Goal: Information Seeking & Learning: Learn about a topic

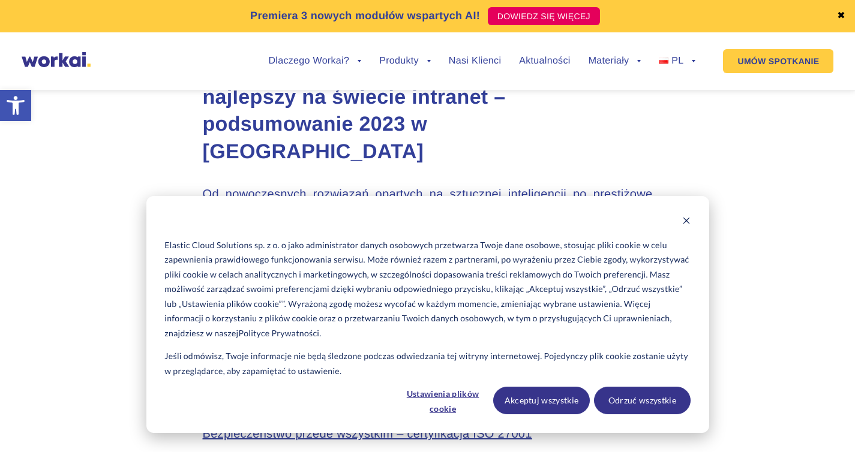
scroll to position [688, 0]
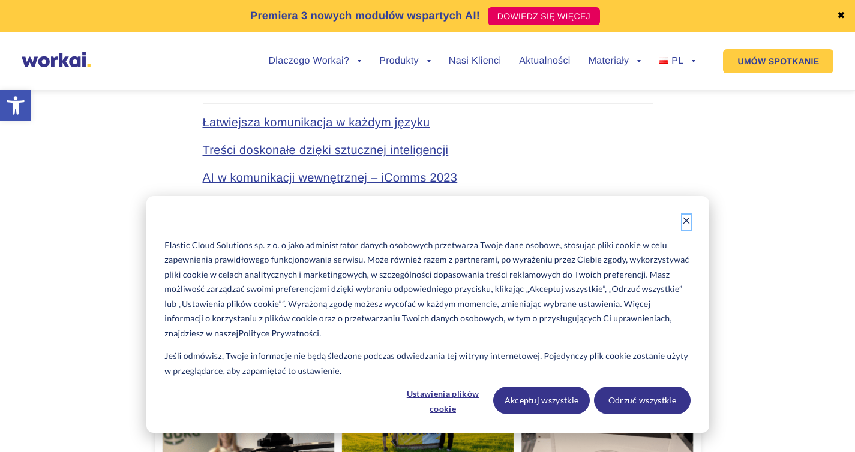
click at [682, 221] on icon "Dismiss cookie banner" at bounding box center [686, 220] width 8 height 8
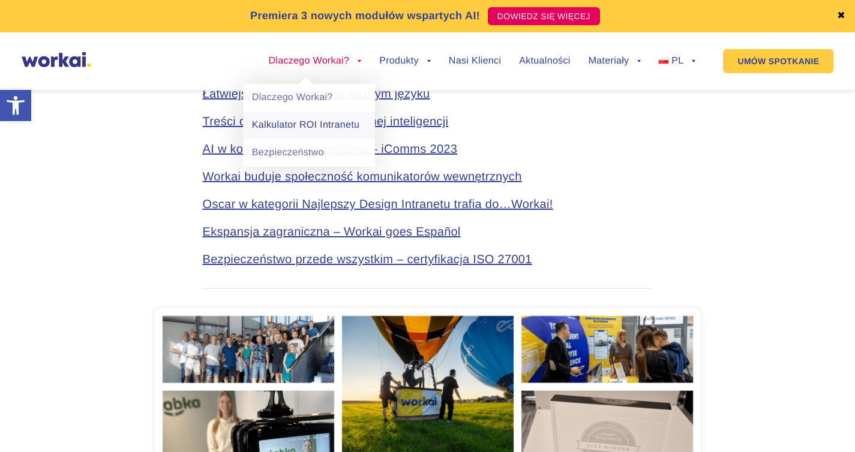
scroll to position [417, 0]
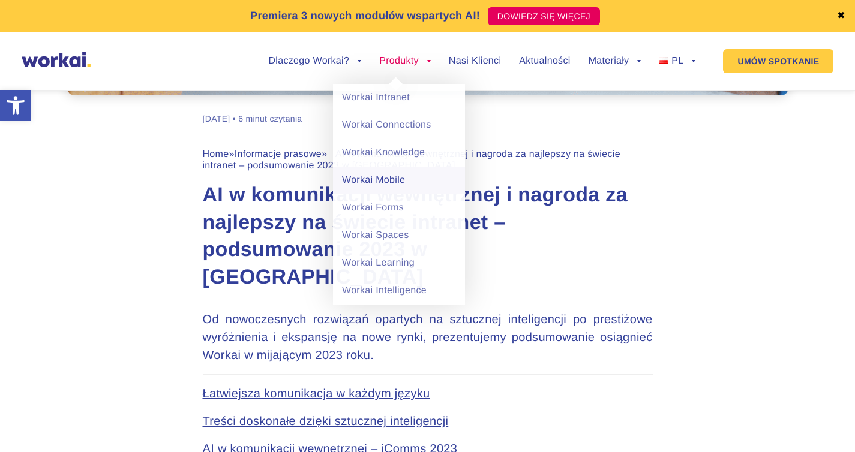
click at [385, 179] on link "Workai Mobile" at bounding box center [399, 181] width 132 height 28
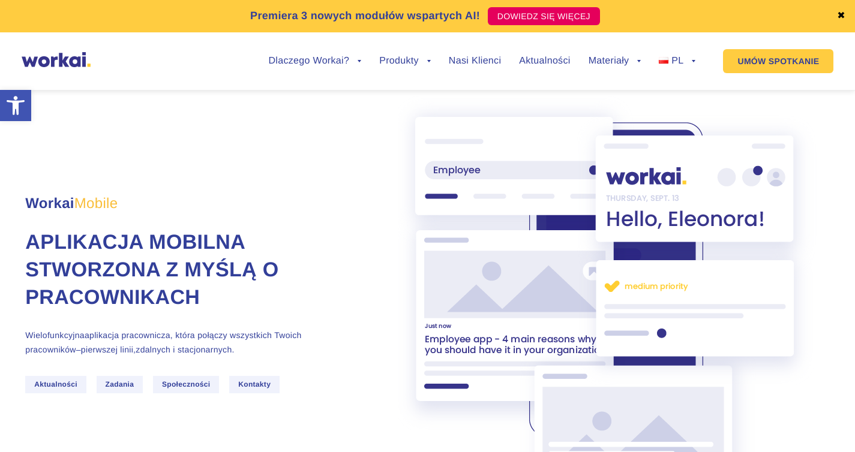
scroll to position [209, 0]
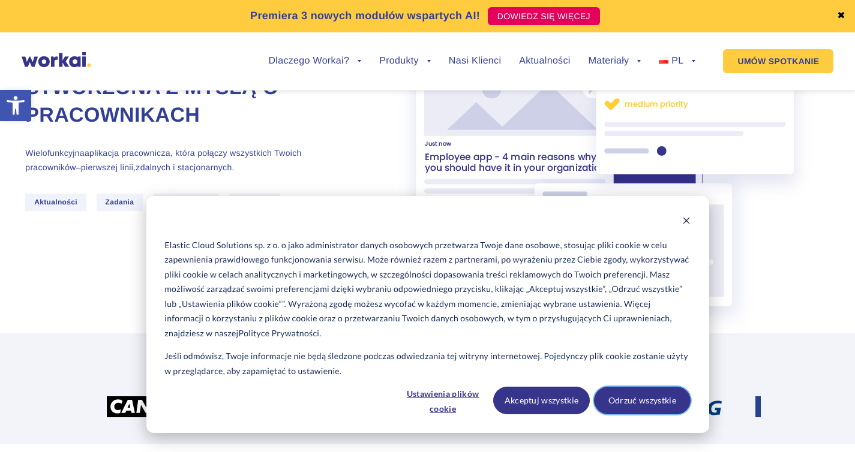
click at [627, 404] on button "Odrzuć wszystkie" at bounding box center [642, 401] width 97 height 28
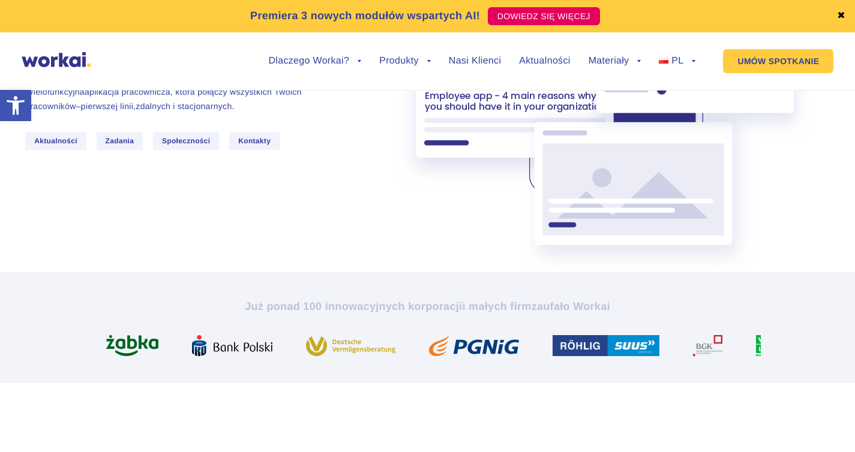
scroll to position [0, 0]
